Goal: Transaction & Acquisition: Purchase product/service

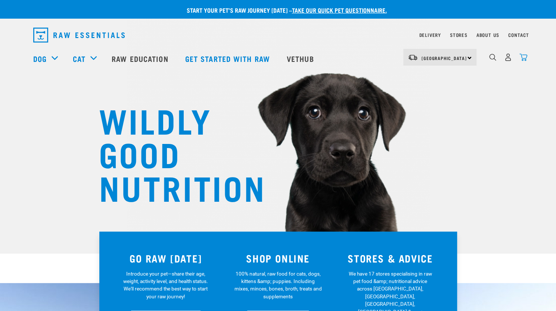
click at [524, 61] on img "dropdown navigation" at bounding box center [523, 57] width 8 height 8
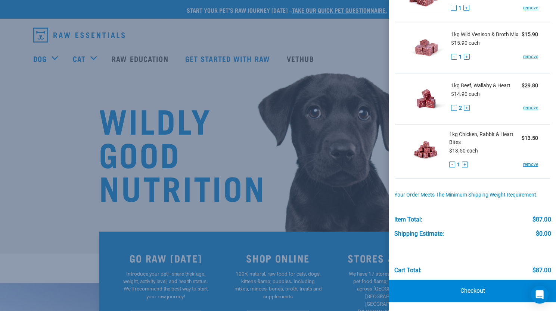
scroll to position [137, 0]
click at [478, 294] on link "Checkout" at bounding box center [472, 291] width 167 height 22
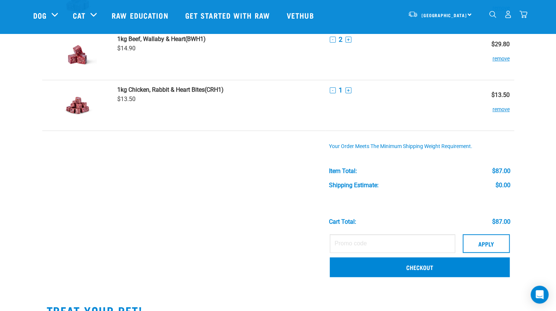
scroll to position [224, 0]
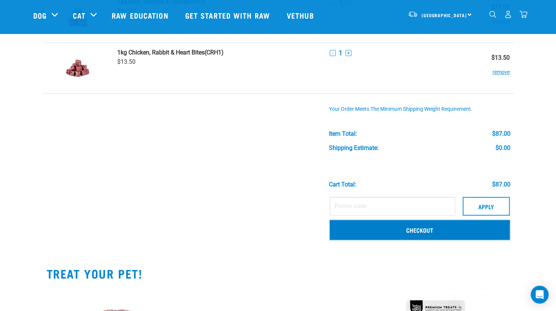
click at [392, 229] on link "Checkout" at bounding box center [420, 229] width 180 height 19
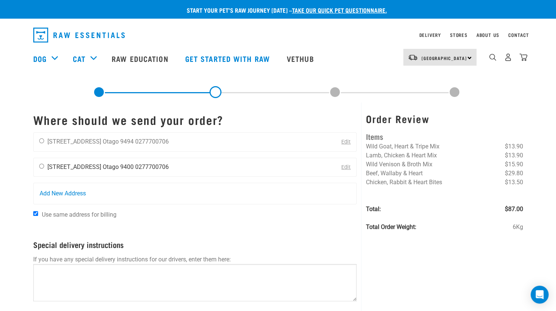
click at [42, 166] on input "radio" at bounding box center [41, 166] width 5 height 5
radio input "true"
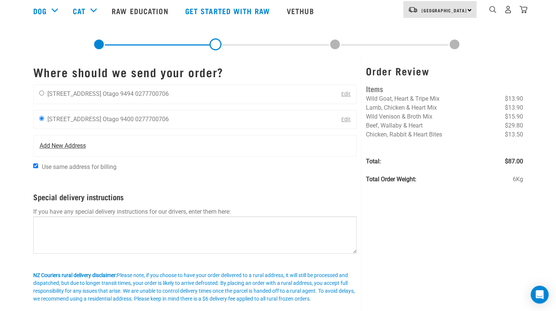
scroll to position [75, 0]
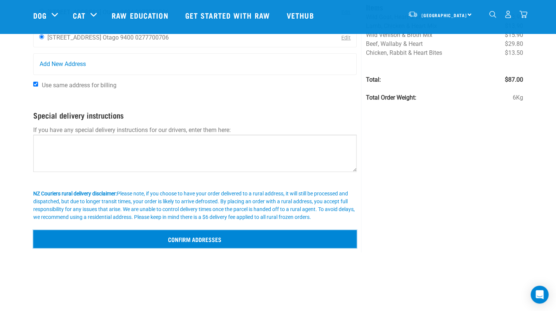
click at [239, 237] on input "Confirm addresses" at bounding box center [195, 239] width 324 height 18
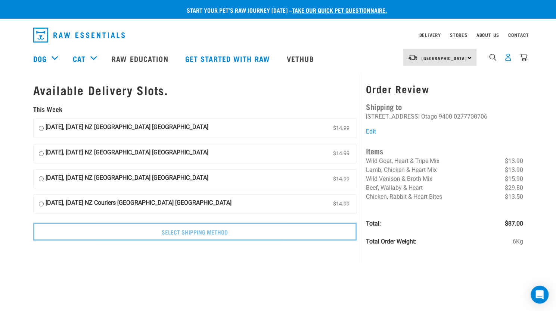
click at [510, 59] on img "dropdown navigation" at bounding box center [508, 57] width 8 height 8
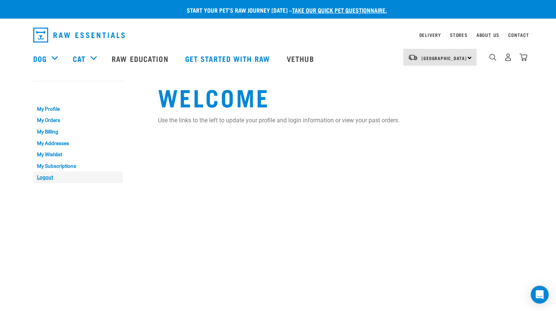
click at [47, 181] on link "Logout" at bounding box center [78, 178] width 90 height 12
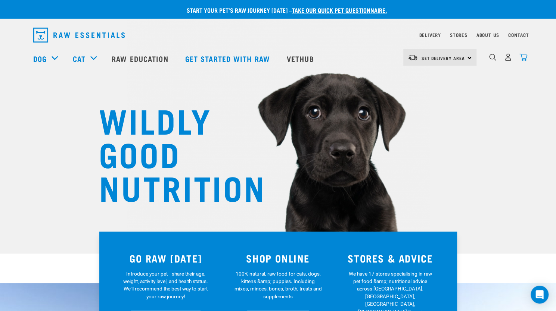
click at [523, 61] on img "dropdown navigation" at bounding box center [523, 57] width 8 height 8
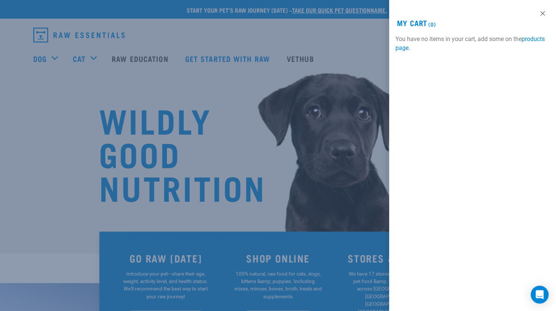
click at [327, 93] on div at bounding box center [278, 155] width 556 height 311
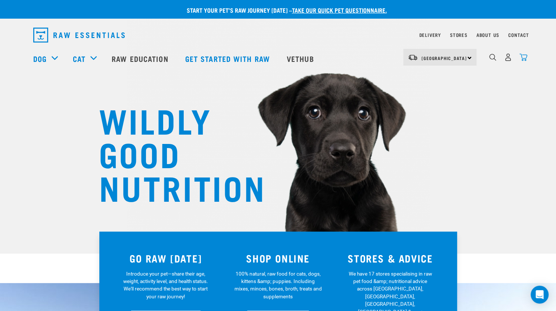
click at [521, 58] on img "dropdown navigation" at bounding box center [523, 57] width 8 height 8
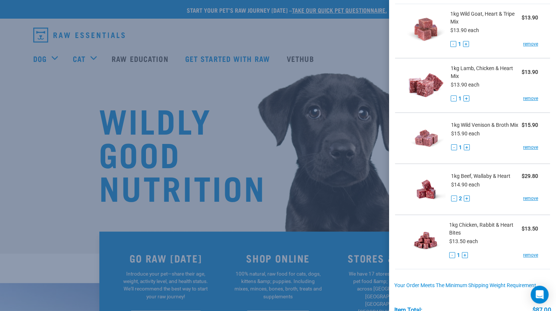
scroll to position [137, 0]
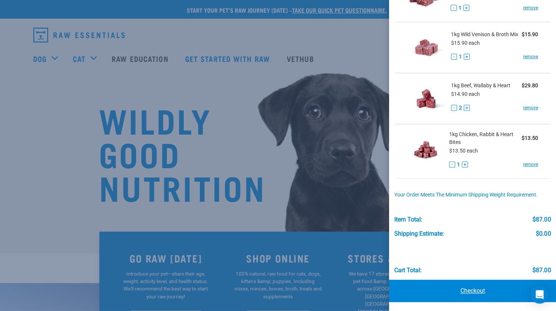
click at [455, 290] on link "Checkout" at bounding box center [472, 291] width 167 height 22
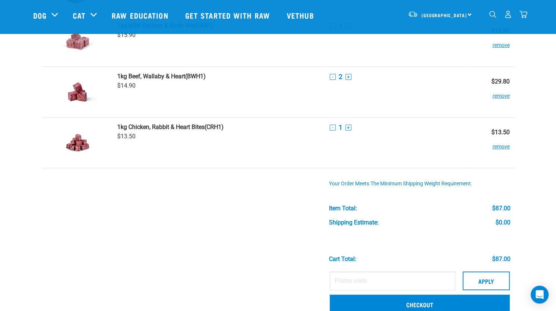
scroll to position [224, 0]
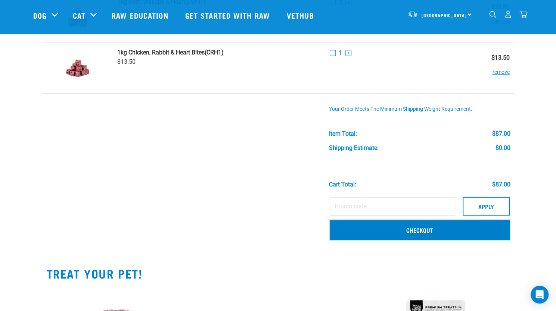
click at [384, 225] on link "Checkout" at bounding box center [420, 229] width 180 height 19
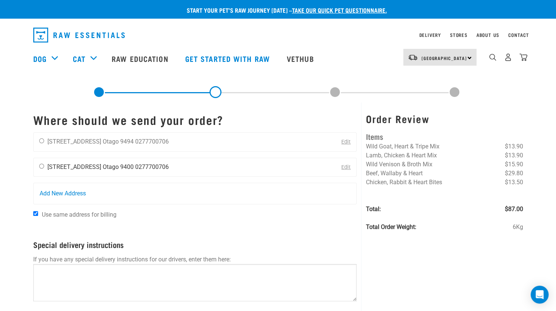
click at [40, 165] on input "radio" at bounding box center [41, 166] width 5 height 5
radio input "true"
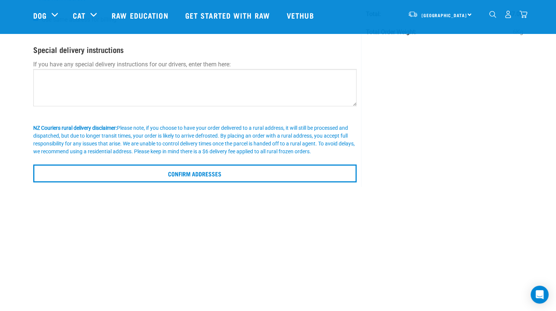
scroll to position [149, 0]
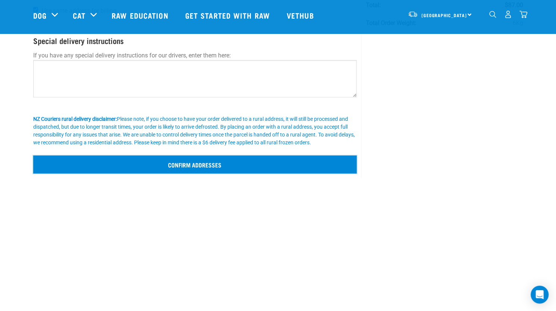
click at [233, 168] on input "Confirm addresses" at bounding box center [195, 165] width 324 height 18
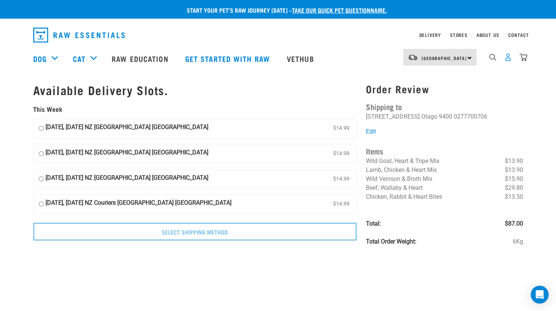
click at [505, 61] on img "dropdown navigation" at bounding box center [508, 57] width 8 height 8
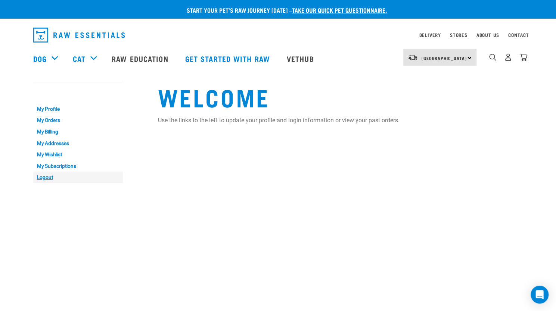
click at [52, 174] on link "Logout" at bounding box center [78, 178] width 90 height 12
